Goal: Task Accomplishment & Management: Manage account settings

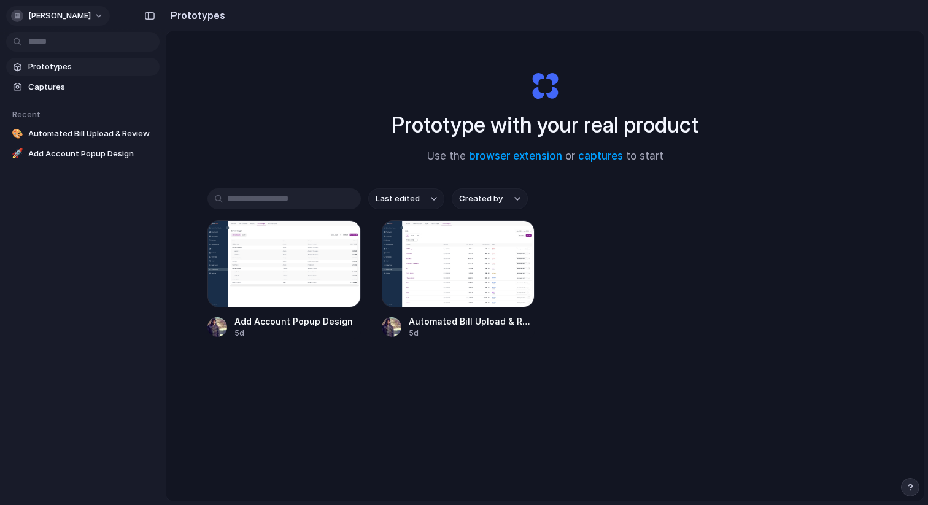
click at [77, 13] on button "[PERSON_NAME]" at bounding box center [58, 16] width 104 height 20
click at [72, 46] on li "Settings" at bounding box center [60, 44] width 102 height 20
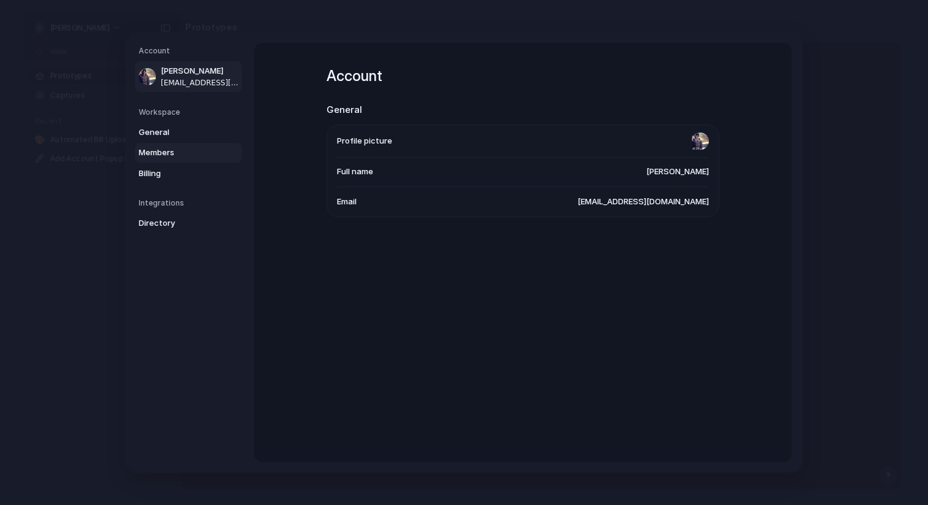
click at [153, 144] on link "Members" at bounding box center [188, 153] width 107 height 20
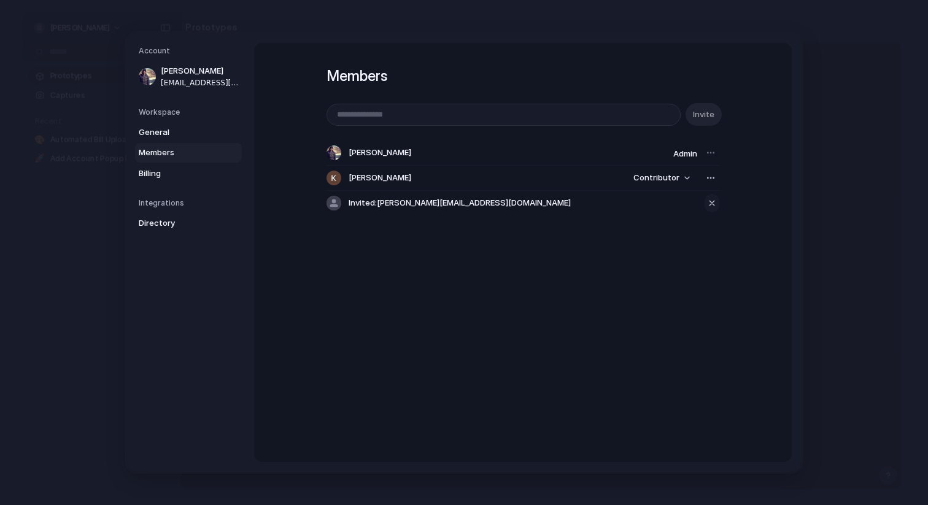
click at [713, 206] on div "button" at bounding box center [711, 203] width 11 height 15
click at [705, 176] on button "button" at bounding box center [710, 177] width 17 height 17
click at [693, 201] on span "Remove from workspace" at bounding box center [665, 204] width 96 height 12
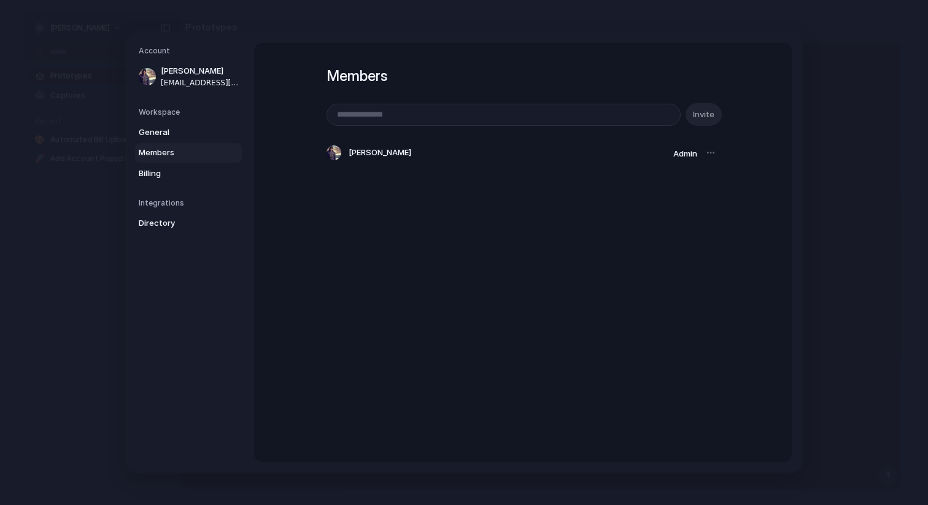
click at [713, 156] on div at bounding box center [710, 152] width 17 height 17
click at [530, 220] on div "Members Invite [PERSON_NAME] Admin" at bounding box center [523, 252] width 538 height 419
click at [168, 171] on span "Billing" at bounding box center [178, 174] width 79 height 12
